Goal: Task Accomplishment & Management: Manage account settings

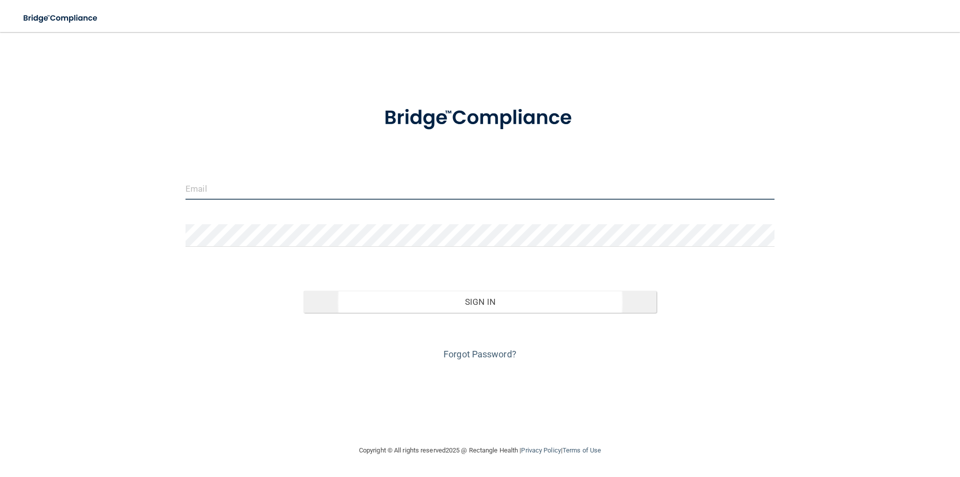
type input "[EMAIL_ADDRESS][DOMAIN_NAME]"
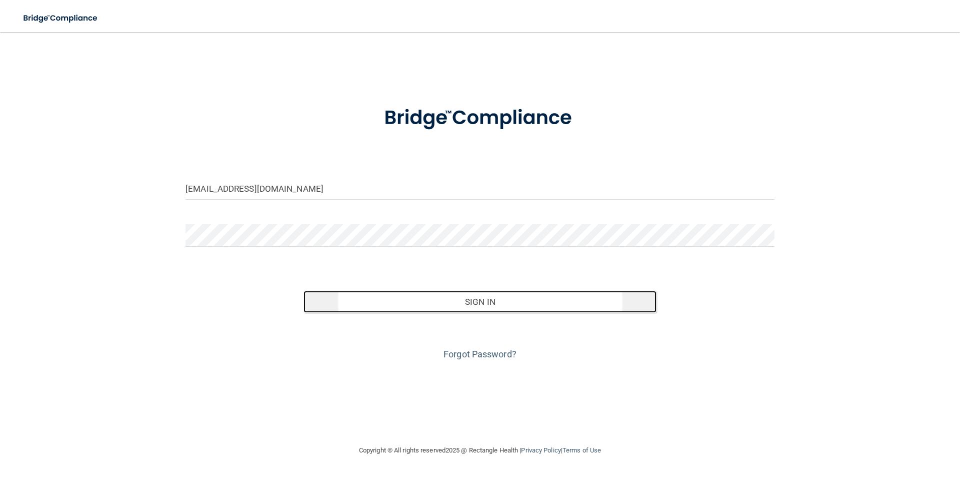
click at [486, 301] on button "Sign In" at bounding box center [481, 302] width 354 height 22
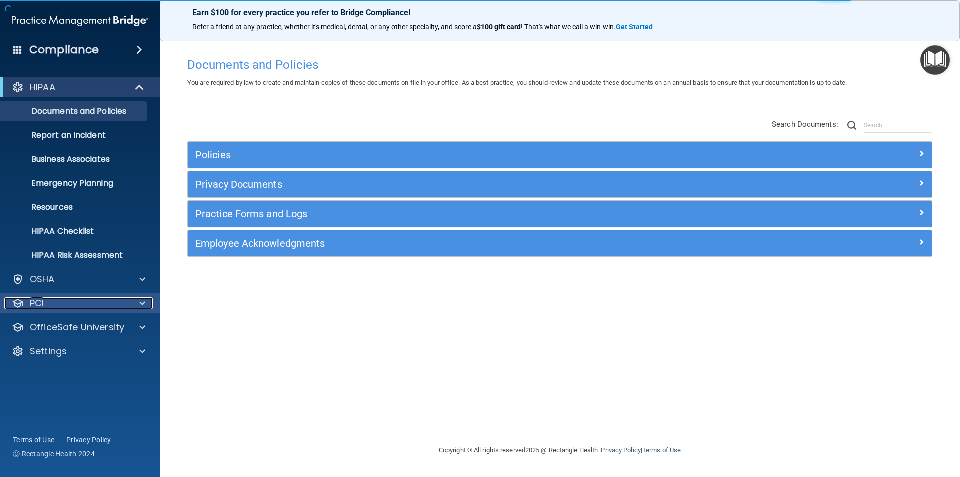
click at [97, 304] on div "PCI" at bounding box center [67, 303] width 124 height 12
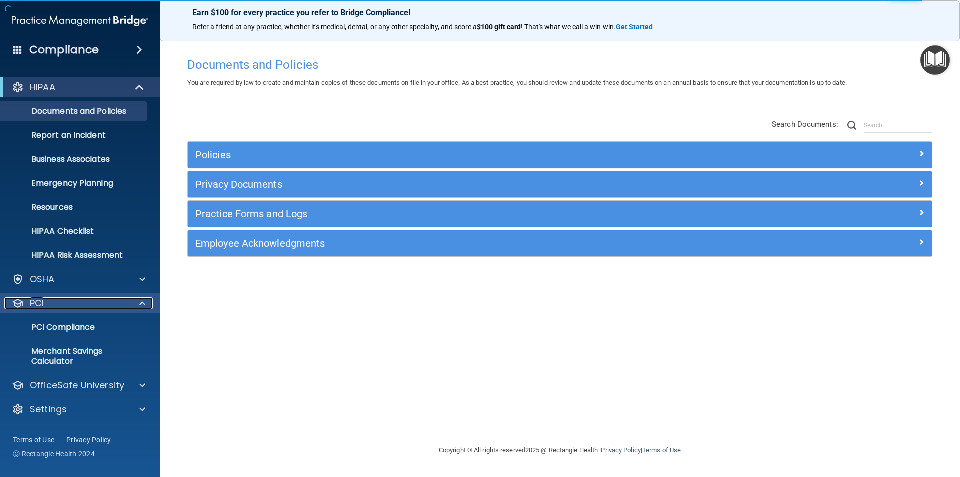
click at [97, 304] on div "PCI" at bounding box center [67, 303] width 124 height 12
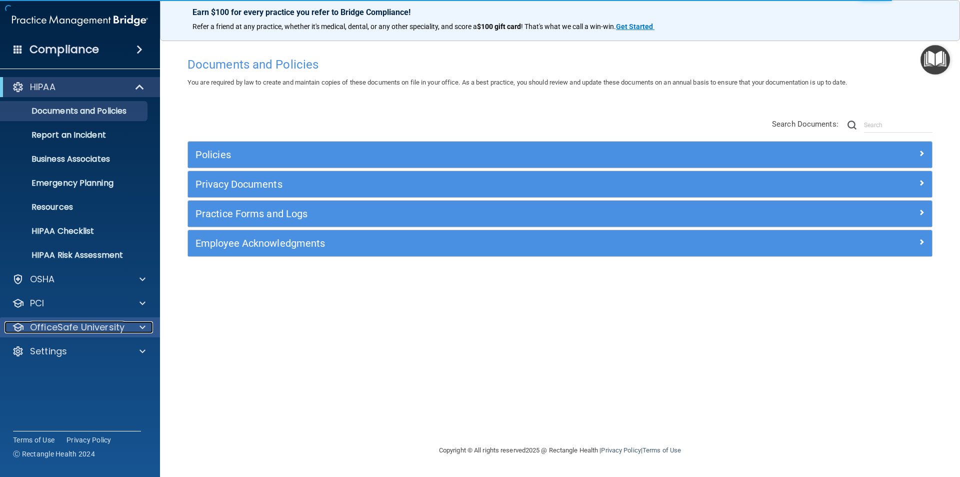
click at [120, 330] on p "OfficeSafe University" at bounding box center [77, 327] width 95 height 12
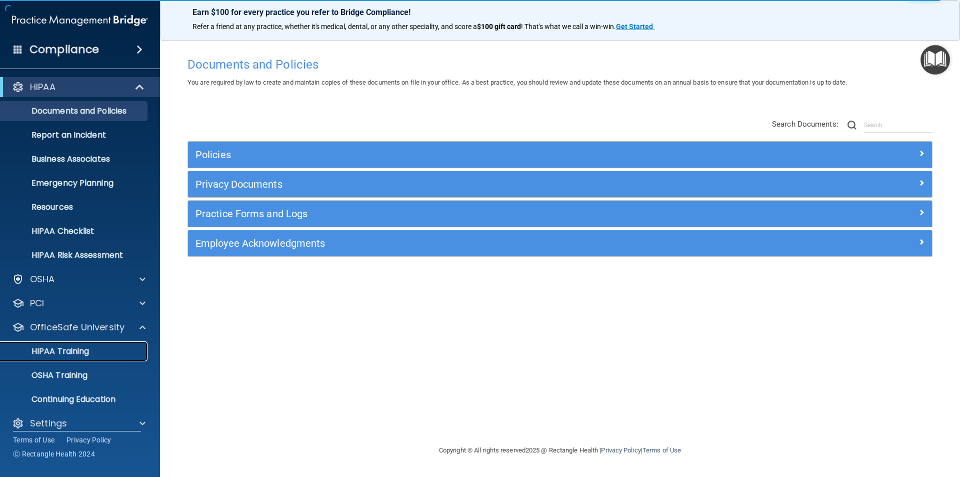
click at [78, 351] on p "HIPAA Training" at bounding box center [48, 351] width 83 height 10
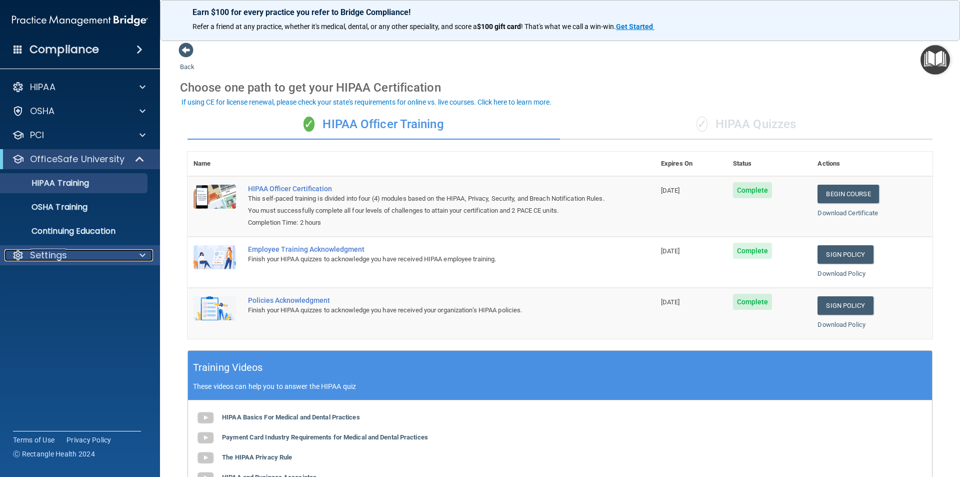
click at [50, 252] on p "Settings" at bounding box center [48, 255] width 37 height 12
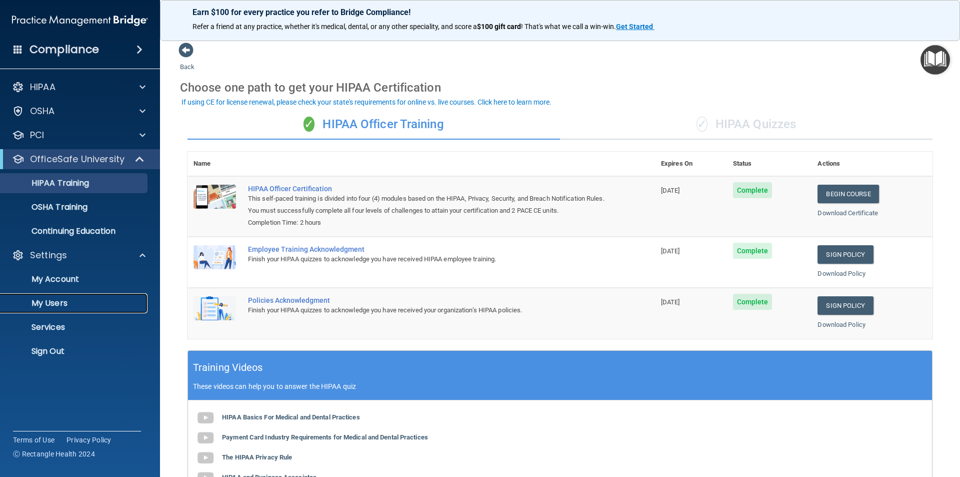
click at [50, 298] on p "My Users" at bounding box center [75, 303] width 137 height 10
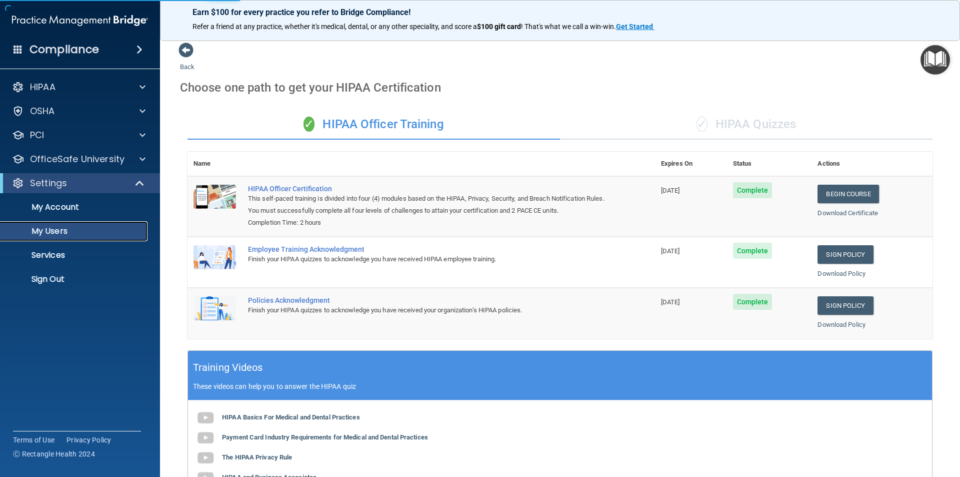
select select "20"
